Goal: Information Seeking & Learning: Learn about a topic

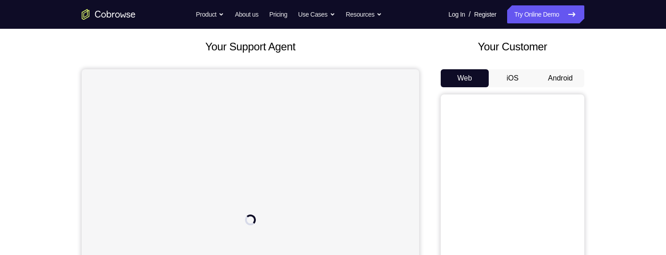
click at [520, 80] on button "iOS" at bounding box center [513, 78] width 48 height 18
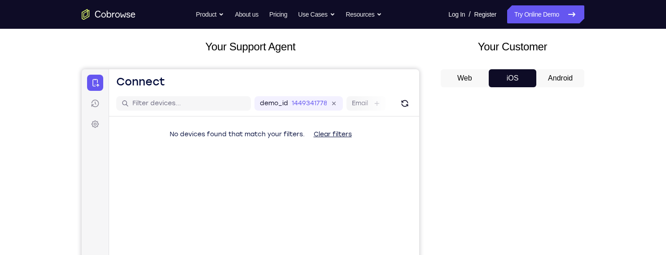
click at [550, 75] on button "Android" at bounding box center [561, 78] width 48 height 18
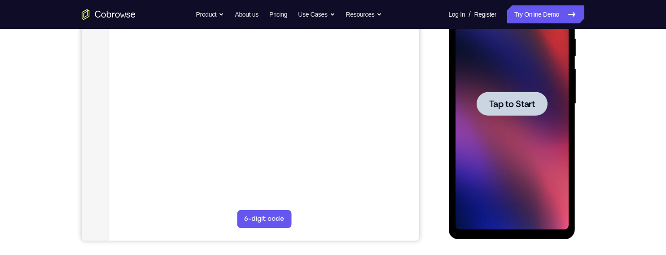
scroll to position [190, 0]
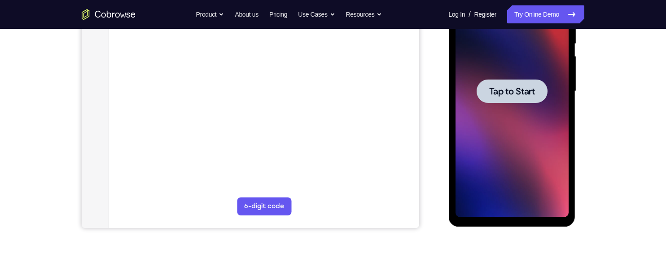
click at [535, 93] on span "Tap to Start" at bounding box center [512, 91] width 46 height 9
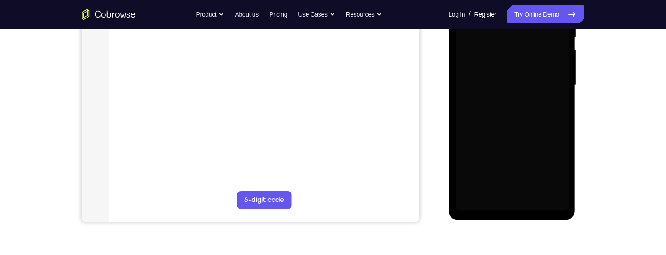
scroll to position [119, 0]
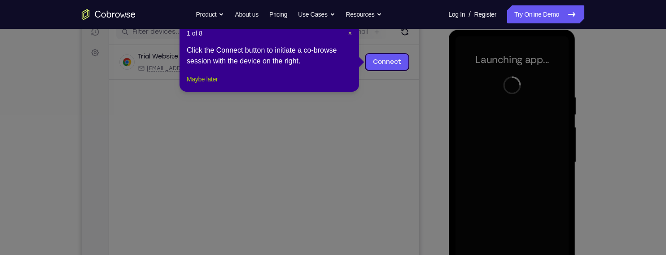
click at [216, 84] on button "Maybe later" at bounding box center [202, 79] width 31 height 11
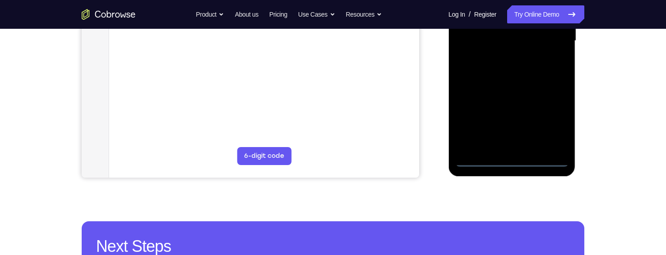
scroll to position [242, 0]
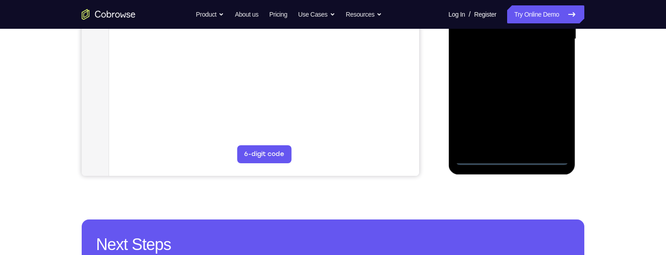
click at [512, 160] on div at bounding box center [511, 38] width 113 height 251
click at [553, 115] on div at bounding box center [511, 38] width 113 height 251
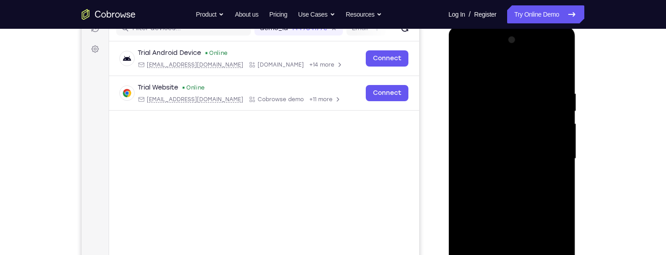
scroll to position [119, 0]
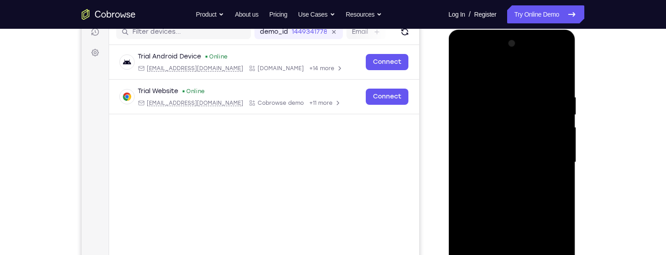
click at [542, 69] on div at bounding box center [511, 161] width 113 height 251
click at [552, 151] on div at bounding box center [511, 161] width 113 height 251
click at [503, 176] on div at bounding box center [511, 161] width 113 height 251
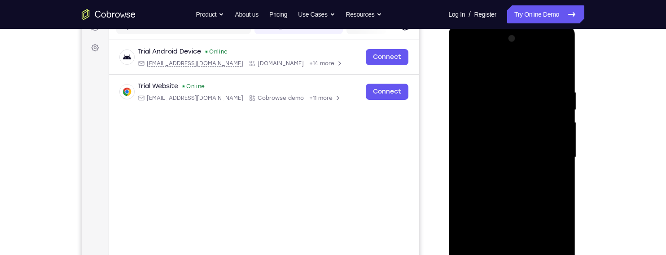
scroll to position [127, 0]
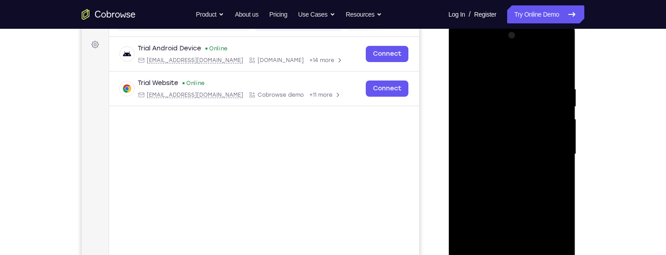
click at [527, 147] on div at bounding box center [511, 153] width 113 height 251
click at [533, 133] on div at bounding box center [511, 153] width 113 height 251
click at [554, 154] on div at bounding box center [511, 153] width 113 height 251
click at [544, 190] on div at bounding box center [511, 153] width 113 height 251
click at [545, 177] on div at bounding box center [511, 153] width 113 height 251
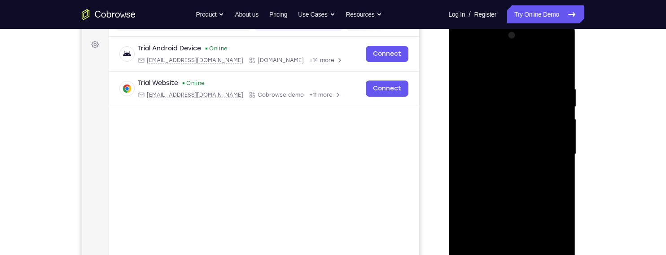
click at [616, 160] on div "Your Support Agent Your Customer Web iOS Android Next Steps We’d be happy to gi…" at bounding box center [333, 198] width 575 height 592
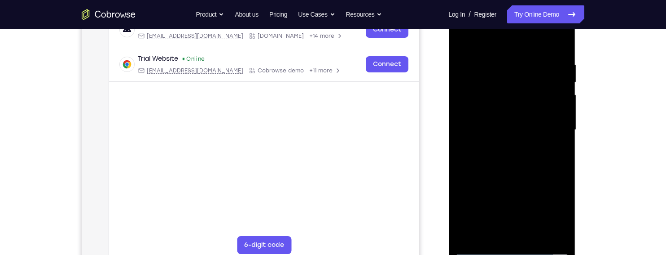
scroll to position [156, 0]
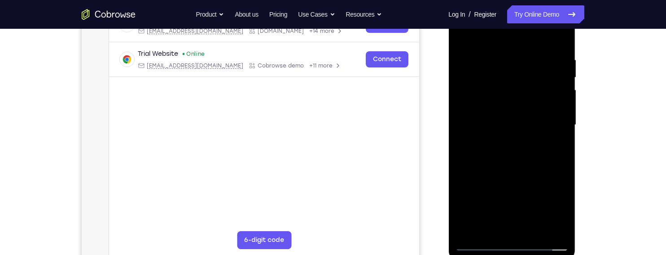
click at [550, 159] on div at bounding box center [511, 124] width 113 height 251
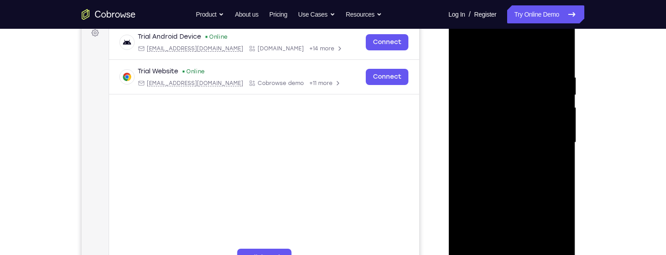
scroll to position [137, 0]
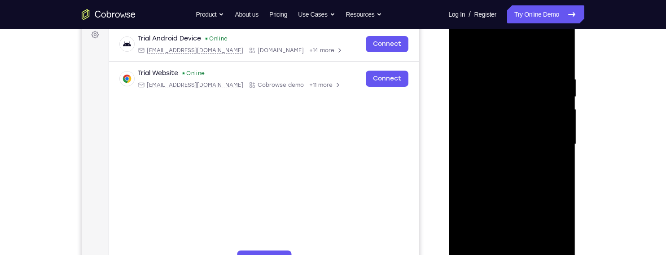
click at [563, 55] on div at bounding box center [511, 143] width 113 height 251
click at [549, 72] on div at bounding box center [511, 143] width 113 height 251
click at [534, 97] on div at bounding box center [511, 143] width 113 height 251
click at [534, 84] on div at bounding box center [511, 143] width 113 height 251
click at [533, 64] on div at bounding box center [511, 143] width 113 height 251
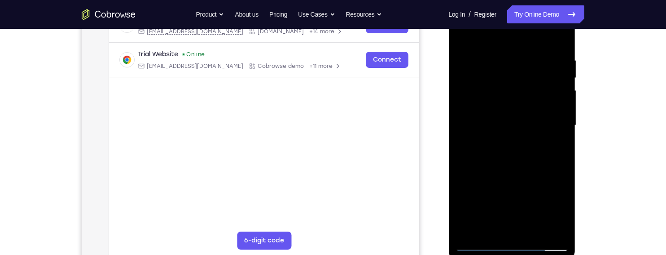
scroll to position [157, 0]
click at [536, 222] on div at bounding box center [511, 124] width 113 height 251
click at [534, 164] on div at bounding box center [511, 124] width 113 height 251
click at [550, 136] on div at bounding box center [511, 124] width 113 height 251
click at [536, 100] on div at bounding box center [511, 124] width 113 height 251
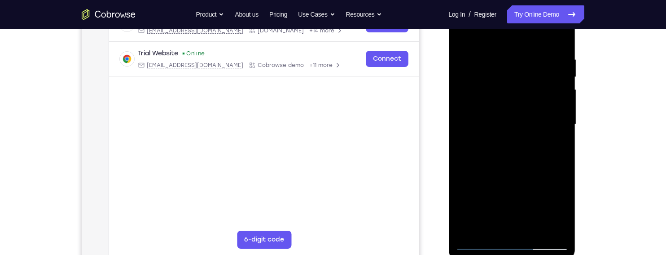
click at [556, 144] on div at bounding box center [511, 124] width 113 height 251
click at [467, 225] on div at bounding box center [511, 124] width 113 height 251
click at [546, 208] on div at bounding box center [511, 124] width 113 height 251
click at [543, 207] on div at bounding box center [511, 124] width 113 height 251
click at [542, 205] on div at bounding box center [511, 124] width 113 height 251
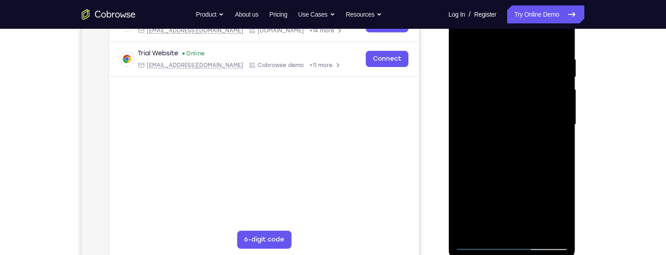
click at [554, 143] on div at bounding box center [511, 124] width 113 height 251
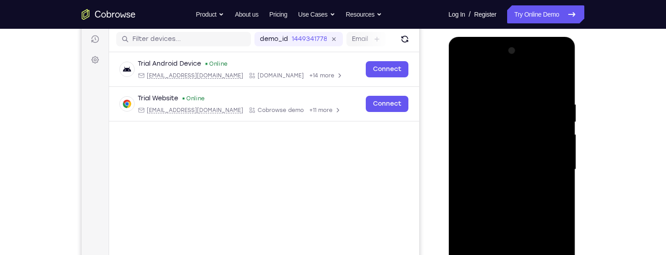
scroll to position [111, 0]
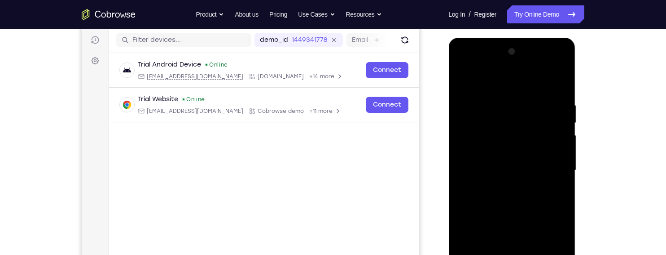
click at [463, 81] on div at bounding box center [511, 169] width 113 height 251
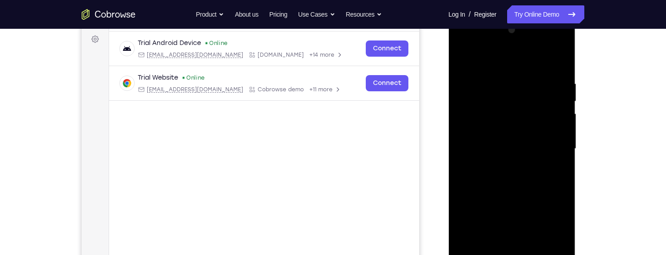
scroll to position [133, 0]
click at [468, 56] on div at bounding box center [511, 147] width 113 height 251
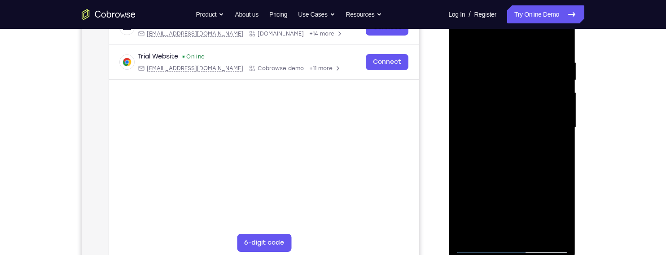
scroll to position [154, 0]
click at [561, 153] on div at bounding box center [511, 126] width 113 height 251
click at [467, 101] on div at bounding box center [511, 126] width 113 height 251
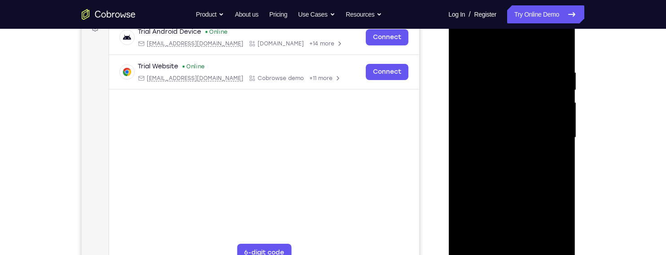
scroll to position [141, 0]
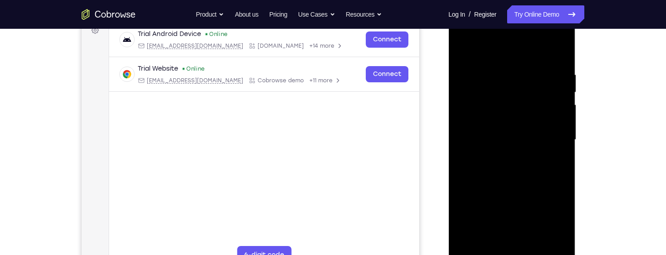
click at [562, 50] on div at bounding box center [511, 139] width 113 height 251
click at [554, 100] on div at bounding box center [511, 139] width 113 height 251
click at [555, 118] on div at bounding box center [511, 139] width 113 height 251
click at [556, 83] on div at bounding box center [511, 139] width 113 height 251
click at [555, 65] on div at bounding box center [511, 139] width 113 height 251
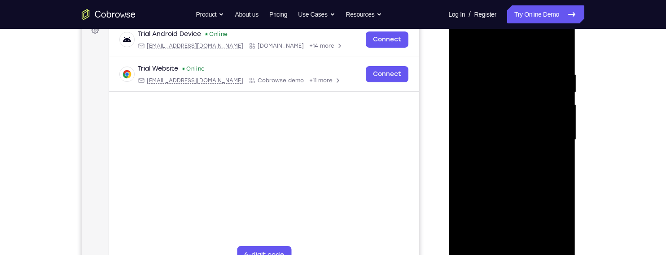
click at [553, 209] on div at bounding box center [511, 139] width 113 height 251
click at [555, 81] on div at bounding box center [511, 139] width 113 height 251
click at [553, 67] on div at bounding box center [511, 139] width 113 height 251
click at [554, 105] on div at bounding box center [511, 139] width 113 height 251
click at [553, 174] on div at bounding box center [511, 139] width 113 height 251
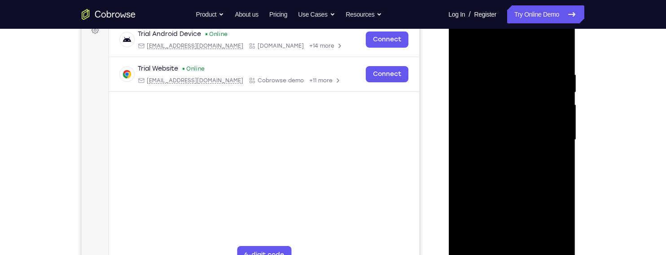
click at [550, 202] on div at bounding box center [511, 139] width 113 height 251
click at [553, 194] on div at bounding box center [511, 139] width 113 height 251
click at [560, 150] on div at bounding box center [511, 139] width 113 height 251
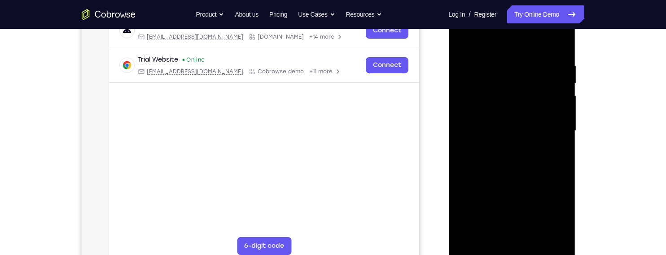
scroll to position [157, 0]
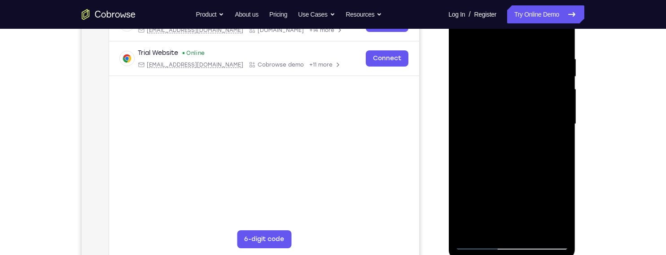
click at [471, 226] on div at bounding box center [511, 123] width 113 height 251
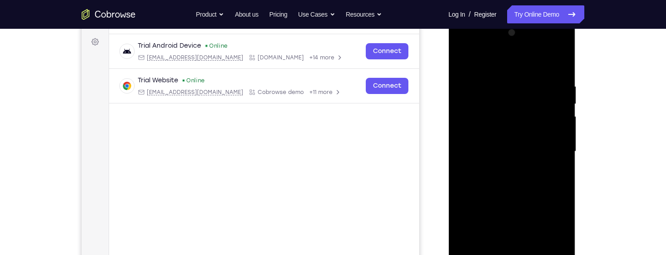
click at [597, 161] on div "Your Support Agent Your Customer Web iOS Android Next Steps We’d be happy to gi…" at bounding box center [333, 195] width 575 height 592
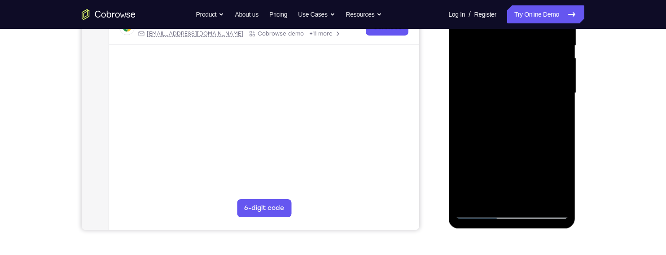
scroll to position [191, 0]
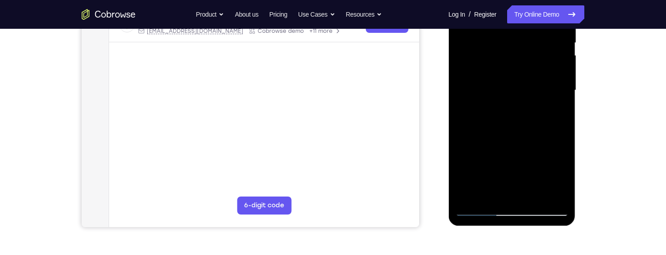
click at [494, 191] on div at bounding box center [511, 90] width 113 height 251
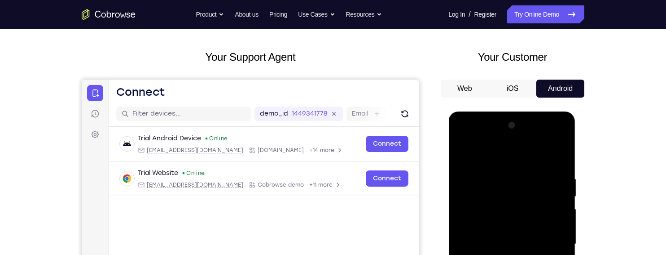
scroll to position [37, 0]
click at [528, 149] on div at bounding box center [511, 244] width 113 height 251
click at [505, 185] on div at bounding box center [511, 244] width 113 height 251
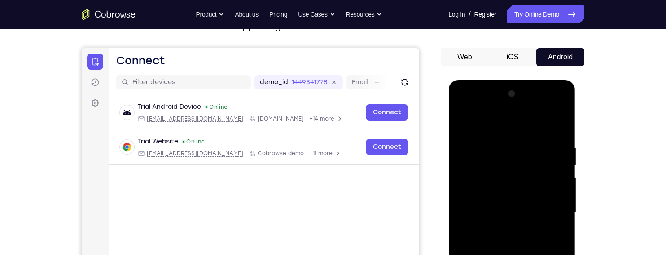
scroll to position [69, 0]
click at [463, 123] on div at bounding box center [511, 211] width 113 height 251
click at [531, 141] on div at bounding box center [511, 211] width 113 height 251
click at [528, 152] on div at bounding box center [511, 211] width 113 height 251
click at [472, 145] on div at bounding box center [511, 211] width 113 height 251
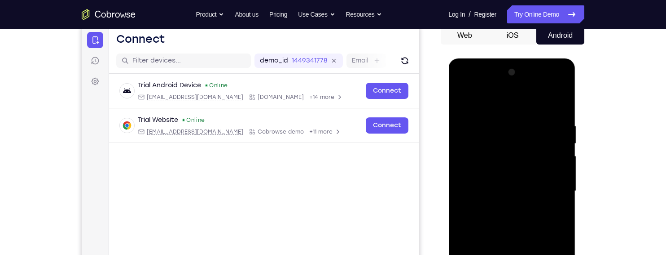
scroll to position [93, 0]
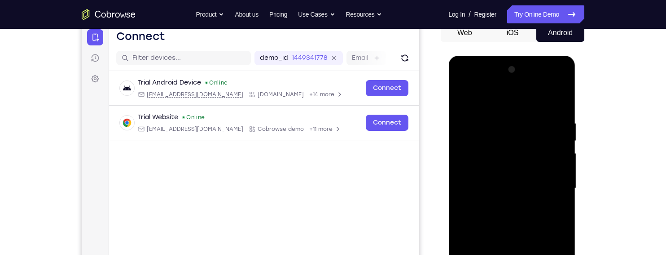
click at [558, 101] on div at bounding box center [511, 187] width 113 height 251
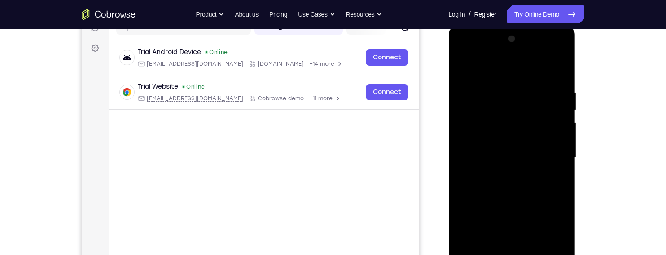
scroll to position [123, 0]
click at [464, 67] on div at bounding box center [511, 157] width 113 height 251
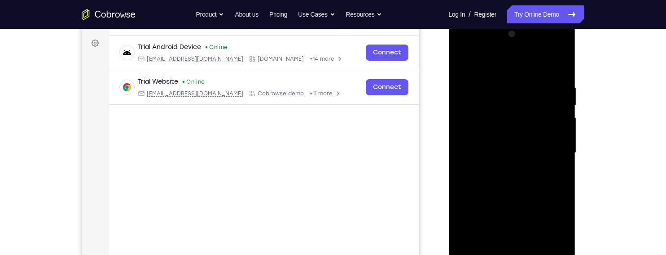
scroll to position [133, 0]
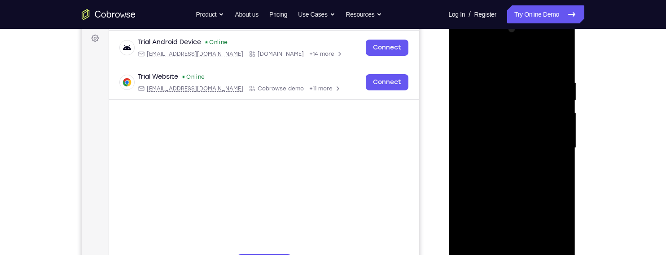
click at [528, 77] on div at bounding box center [511, 147] width 113 height 251
click at [462, 55] on div at bounding box center [511, 147] width 113 height 251
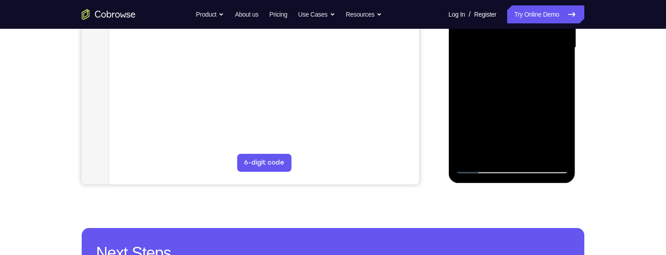
click at [599, 98] on div "Your Support Agent Your Customer Web iOS Android Next Steps We’d be happy to gi…" at bounding box center [333, 91] width 575 height 592
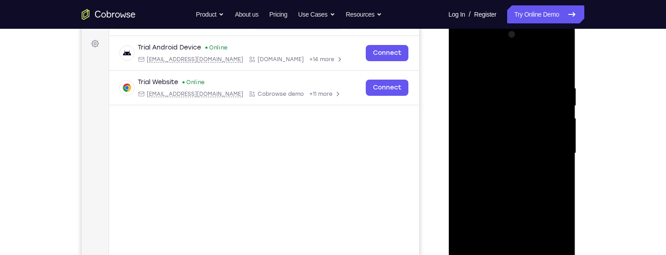
scroll to position [127, 0]
click at [507, 144] on div at bounding box center [511, 153] width 113 height 251
click at [502, 94] on div at bounding box center [511, 153] width 113 height 251
click at [463, 59] on div at bounding box center [511, 153] width 113 height 251
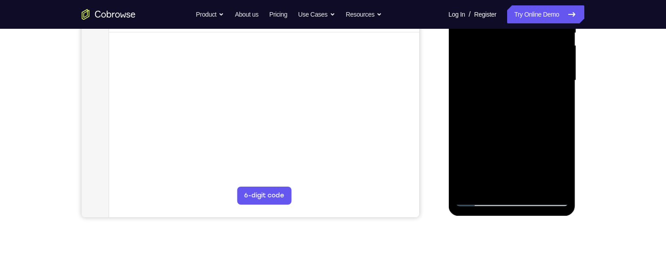
scroll to position [202, 0]
click at [485, 194] on div at bounding box center [511, 79] width 113 height 251
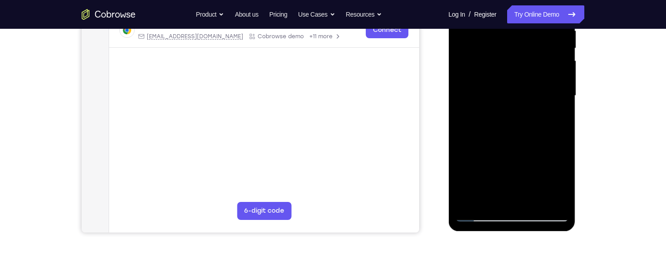
click at [591, 154] on div "Your Support Agent Your Customer Web iOS Android Next Steps We’d be happy to gi…" at bounding box center [333, 139] width 575 height 592
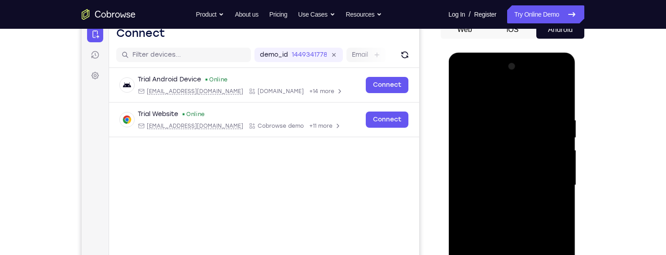
scroll to position [95, 0]
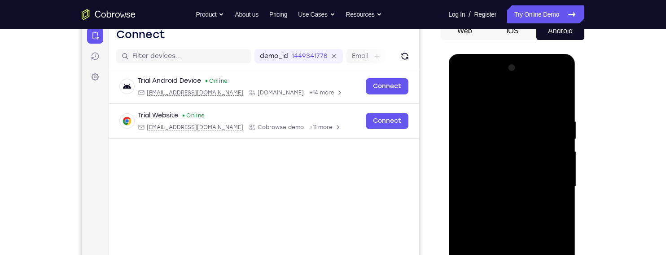
click at [462, 76] on div at bounding box center [511, 186] width 113 height 251
click at [477, 155] on div at bounding box center [511, 186] width 113 height 251
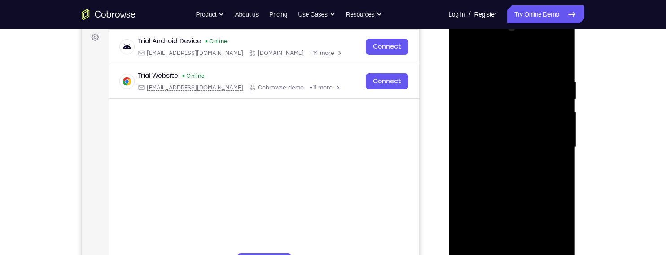
scroll to position [134, 0]
click at [502, 76] on div at bounding box center [511, 147] width 113 height 251
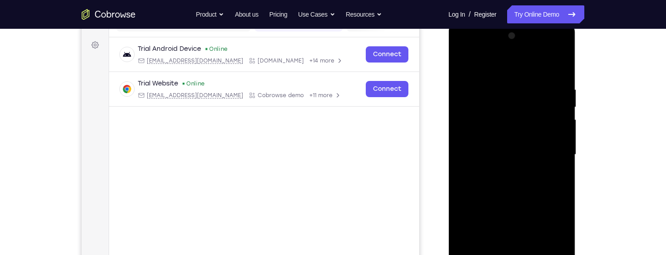
scroll to position [124, 0]
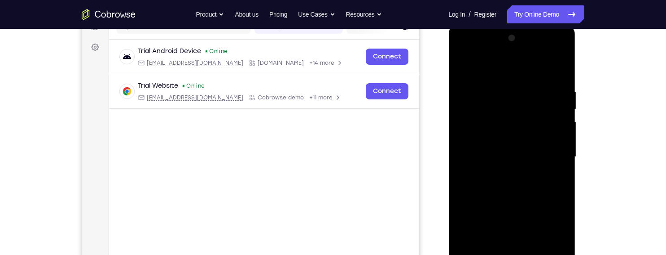
click at [556, 65] on div at bounding box center [511, 156] width 113 height 251
click at [530, 85] on div at bounding box center [511, 156] width 113 height 251
click at [564, 98] on div at bounding box center [511, 156] width 113 height 251
click at [555, 92] on div at bounding box center [511, 156] width 113 height 251
click at [561, 96] on div at bounding box center [511, 156] width 113 height 251
